Goal: Navigation & Orientation: Find specific page/section

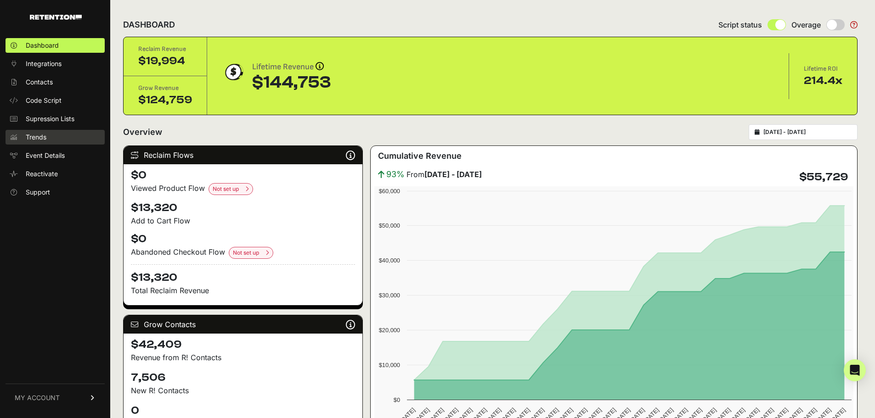
click at [41, 136] on span "Trends" at bounding box center [36, 137] width 21 height 9
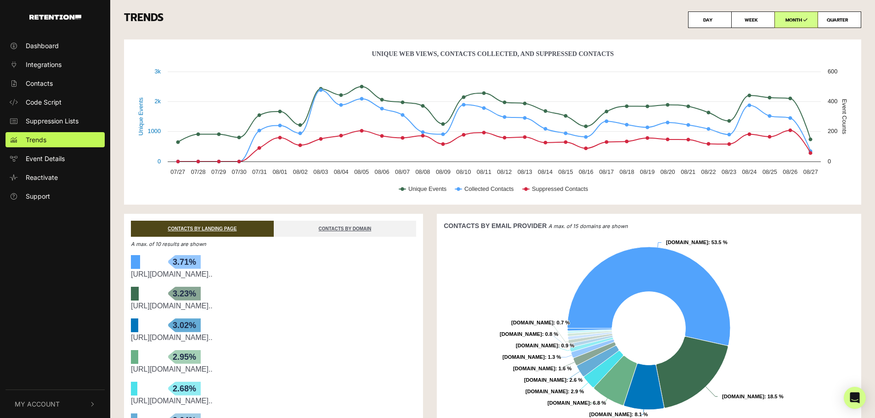
scroll to position [46, 0]
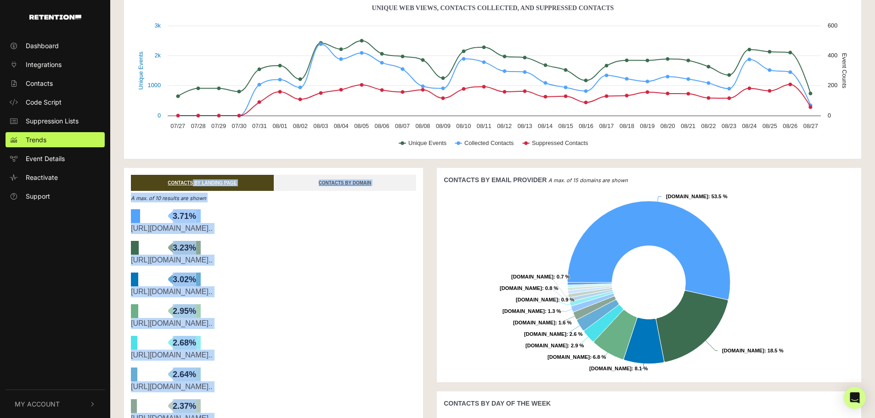
drag, startPoint x: 427, startPoint y: 164, endPoint x: 431, endPoint y: 183, distance: 20.2
click at [431, 183] on div "Created with Highcharts 12.1.2 Unique Events Event Counts Unique Web Views, Con…" at bounding box center [492, 396] width 751 height 804
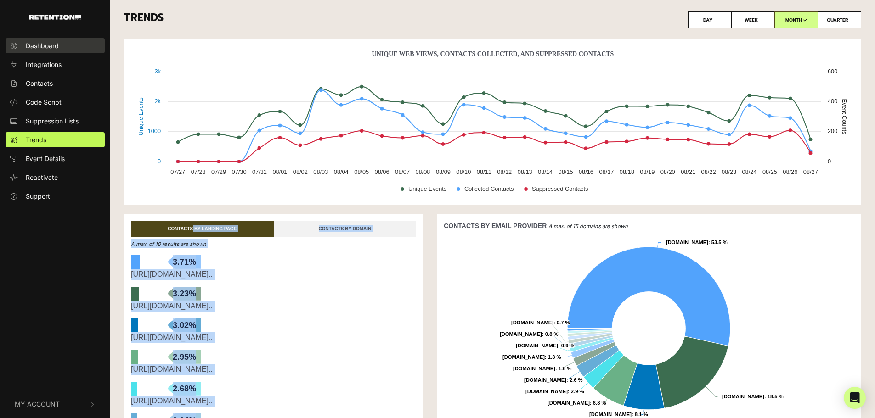
click at [55, 50] on span "Dashboard" at bounding box center [42, 46] width 33 height 10
